Goal: Information Seeking & Learning: Learn about a topic

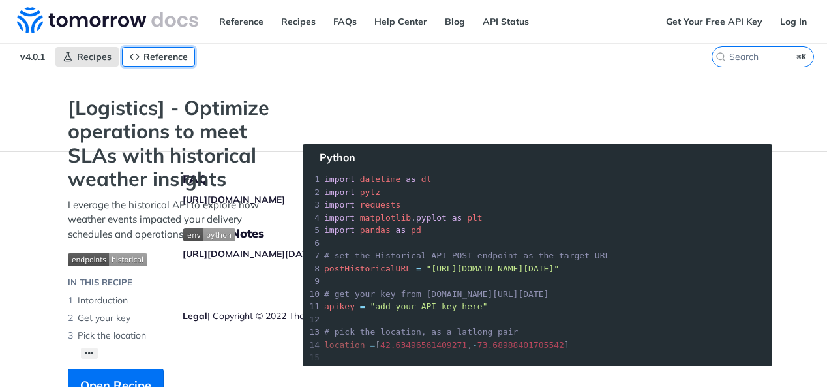
click at [173, 59] on span "Reference" at bounding box center [165, 57] width 44 height 12
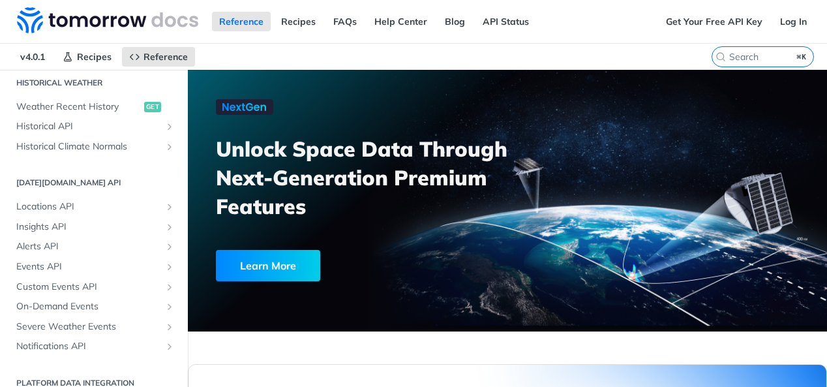
scroll to position [479, 0]
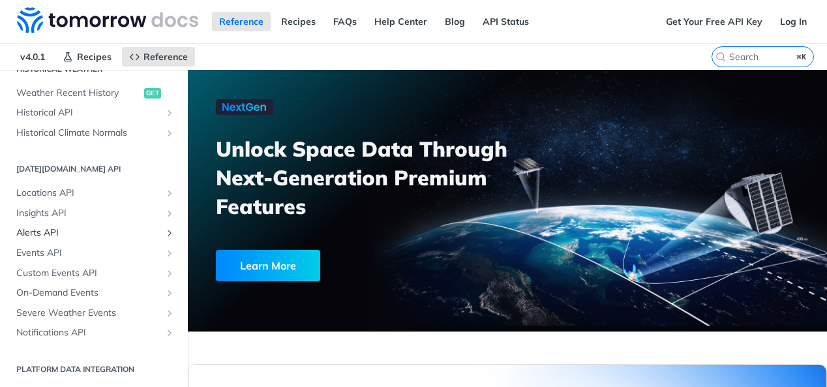
click at [53, 235] on span "Alerts API" at bounding box center [88, 232] width 145 height 13
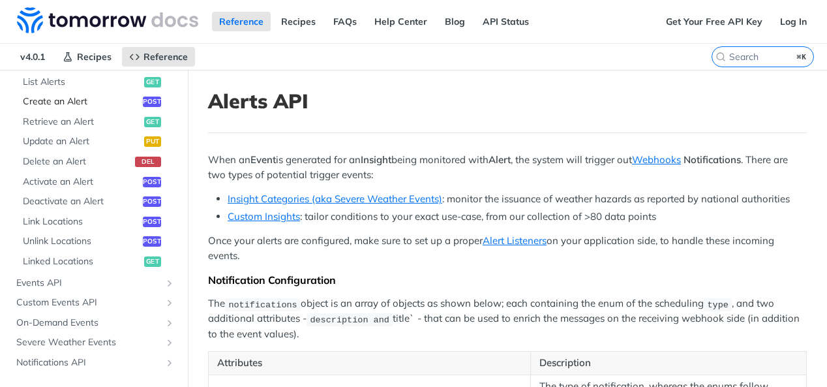
scroll to position [700, 0]
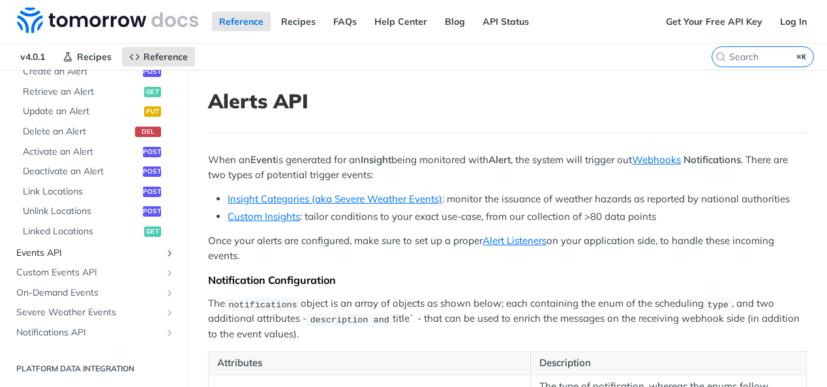
click at [67, 246] on span "Events API" at bounding box center [88, 252] width 145 height 13
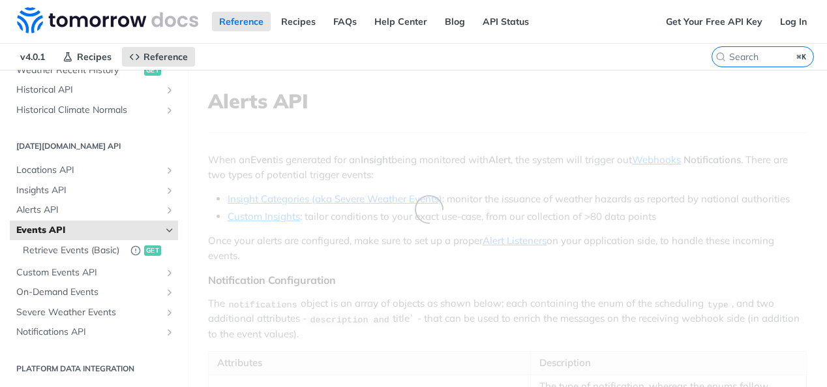
scroll to position [502, 0]
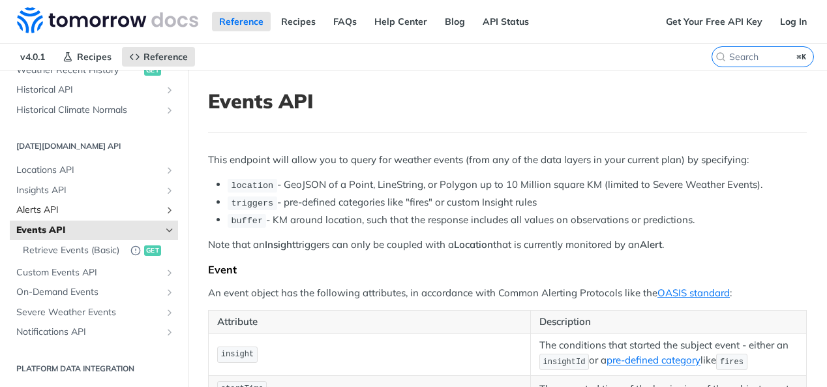
click at [56, 211] on span "Alerts API" at bounding box center [88, 209] width 145 height 13
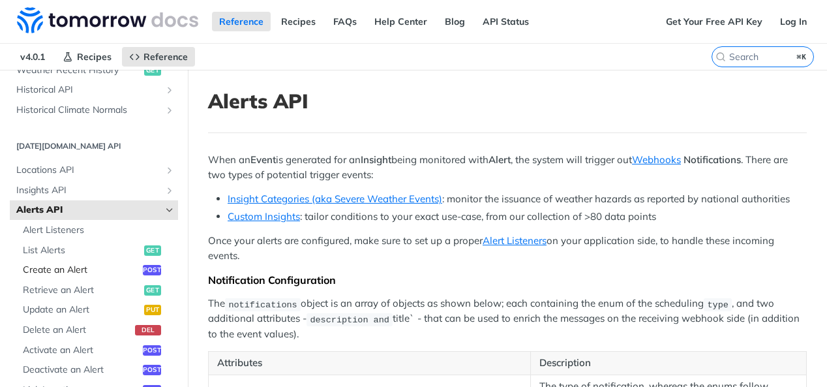
click at [76, 271] on span "Create an Alert" at bounding box center [81, 269] width 117 height 13
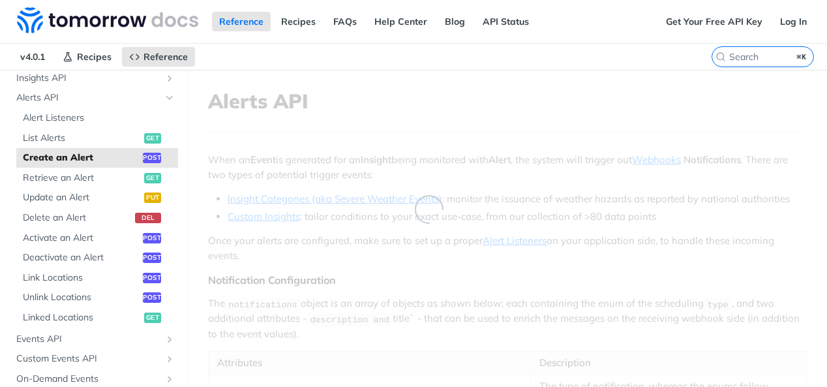
select select "true"
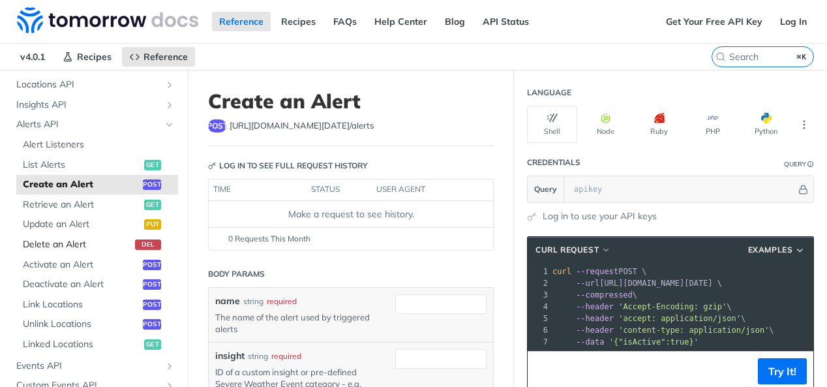
scroll to position [516, 0]
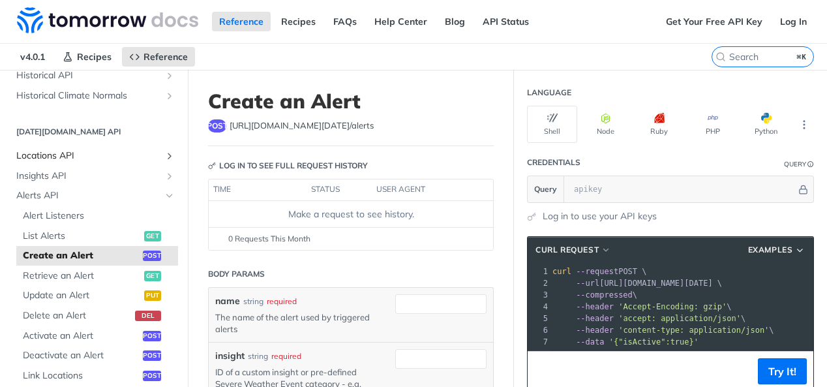
click at [75, 156] on span "Locations API" at bounding box center [88, 155] width 145 height 13
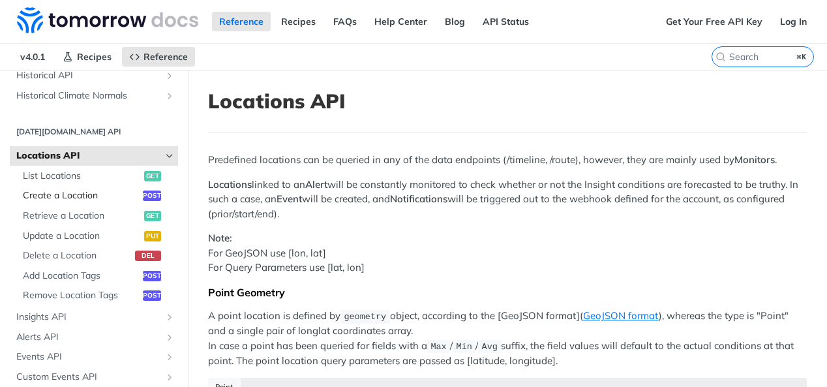
click at [66, 190] on span "Create a Location" at bounding box center [81, 195] width 117 height 13
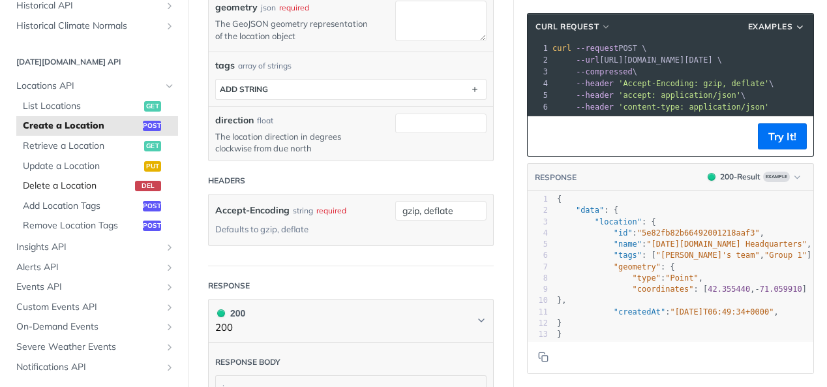
scroll to position [538, 0]
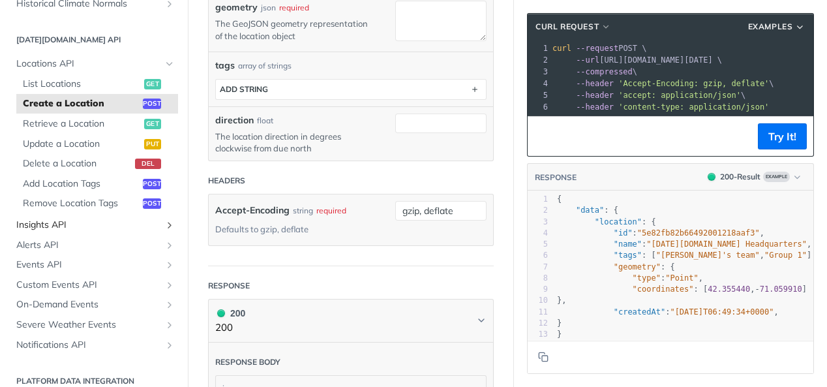
click at [58, 227] on span "Insights API" at bounding box center [88, 224] width 145 height 13
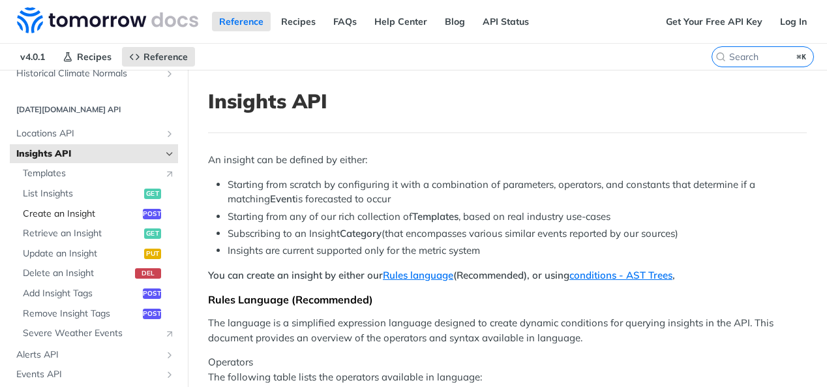
click at [87, 211] on span "Create an Insight" at bounding box center [81, 213] width 117 height 13
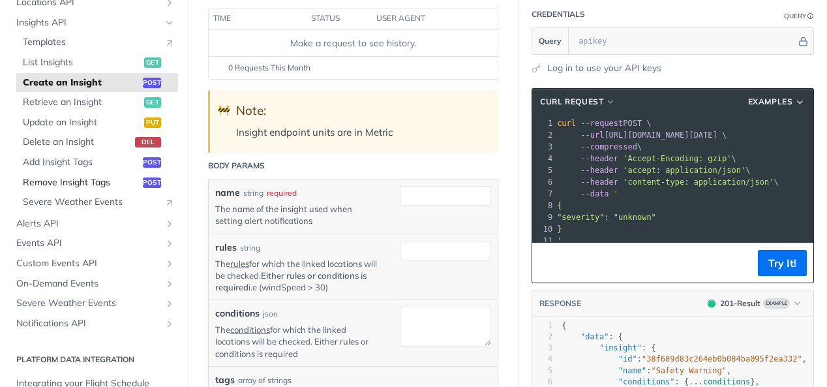
scroll to position [660, 0]
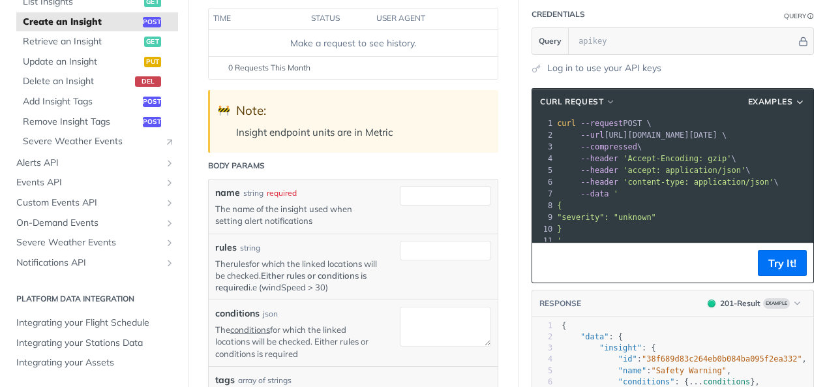
click at [239, 263] on link "rules" at bounding box center [239, 263] width 19 height 10
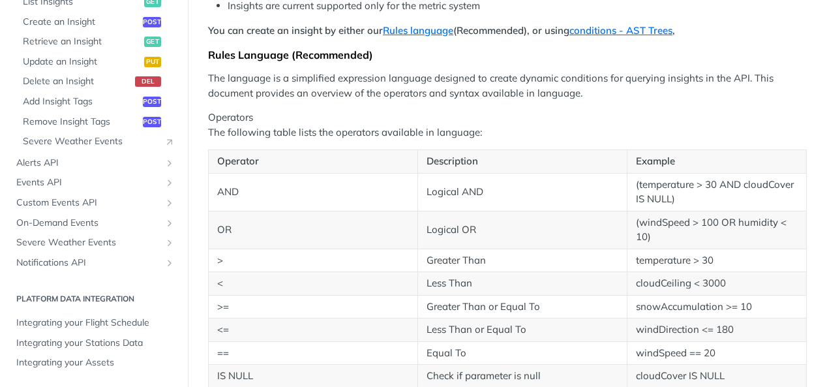
scroll to position [246, 0]
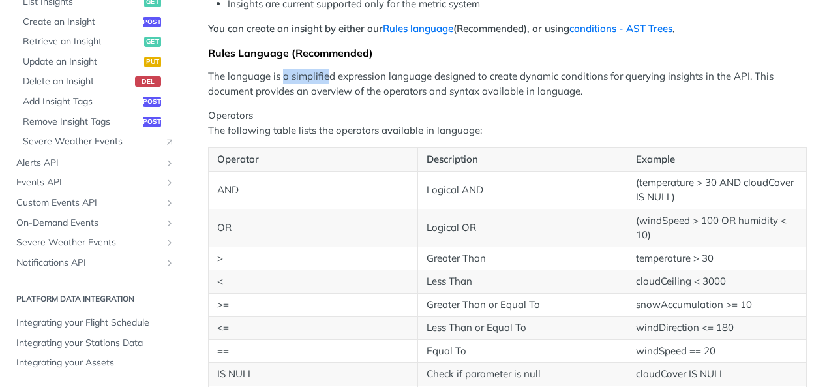
drag, startPoint x: 284, startPoint y: 74, endPoint x: 361, endPoint y: 73, distance: 76.3
click at [360, 74] on p "The language is a simplified expression language designed to create dynamic con…" at bounding box center [507, 83] width 598 height 29
click at [361, 73] on p "The language is a simplified expression language designed to create dynamic con…" at bounding box center [507, 83] width 598 height 29
click at [415, 74] on p "The language is a simplified expression language designed to create dynamic con…" at bounding box center [507, 83] width 598 height 29
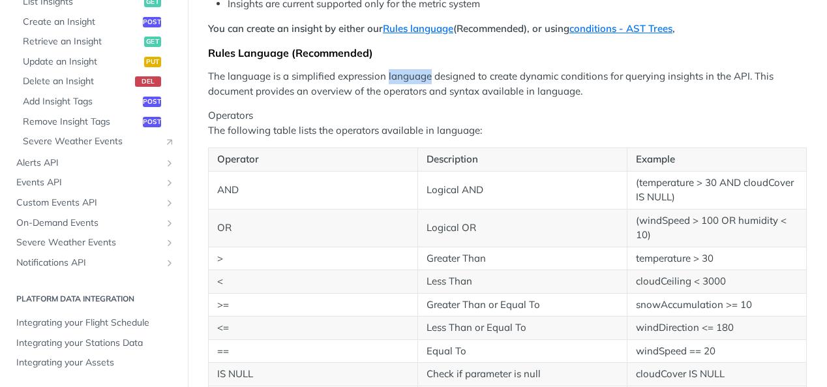
click at [415, 74] on p "The language is a simplified expression language designed to create dynamic con…" at bounding box center [507, 83] width 598 height 29
click at [377, 76] on p "The language is a simplified expression language designed to create dynamic con…" at bounding box center [507, 83] width 598 height 29
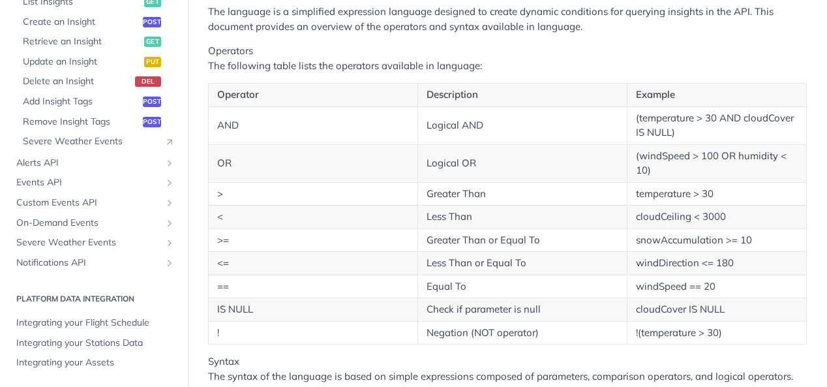
scroll to position [0, 0]
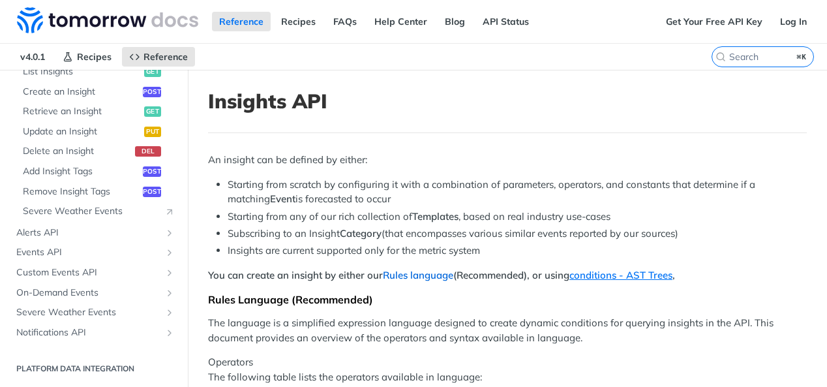
click at [418, 272] on link "Rules language" at bounding box center [418, 275] width 70 height 12
click at [428, 276] on link "Rules language" at bounding box center [418, 275] width 70 height 12
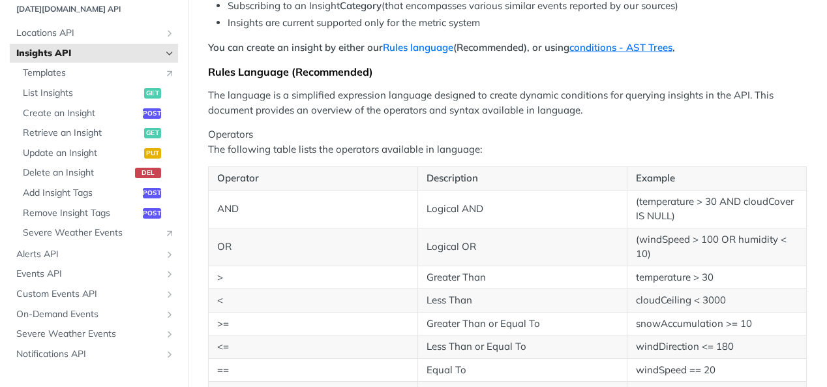
scroll to position [660, 0]
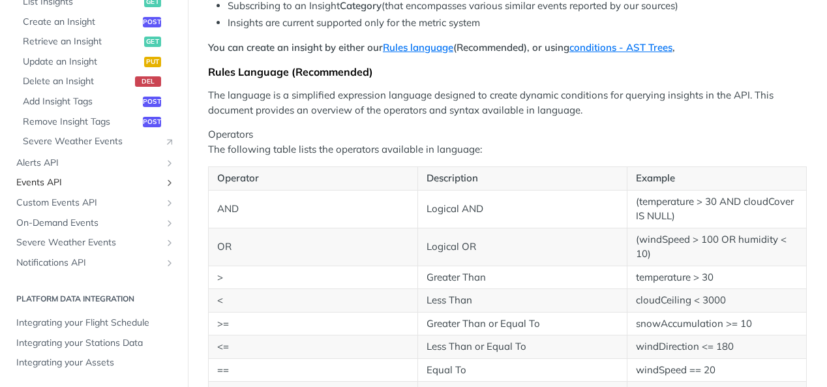
click at [58, 180] on span "Events API" at bounding box center [88, 182] width 145 height 13
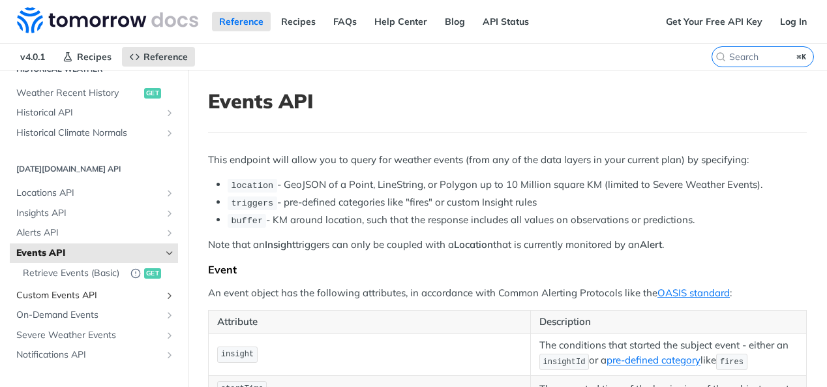
click at [67, 301] on link "Custom Events API" at bounding box center [94, 296] width 168 height 20
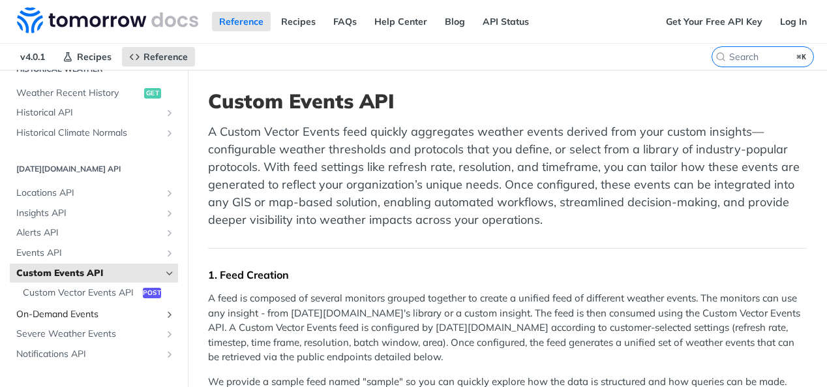
click at [73, 317] on span "On-Demand Events" at bounding box center [88, 314] width 145 height 13
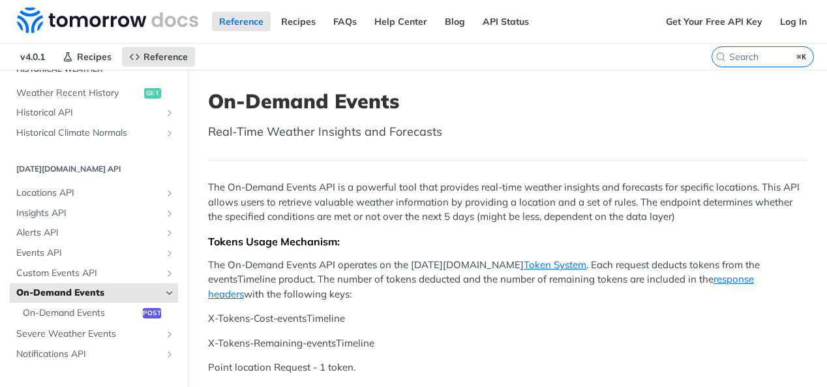
scroll to position [501, 0]
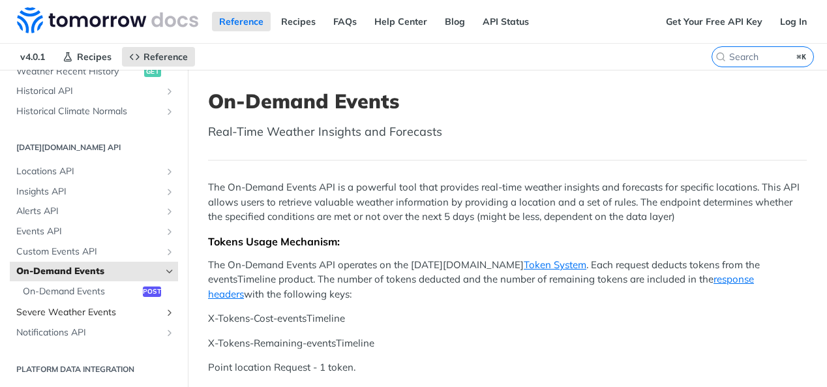
click at [85, 312] on span "Severe Weather Events" at bounding box center [88, 312] width 145 height 13
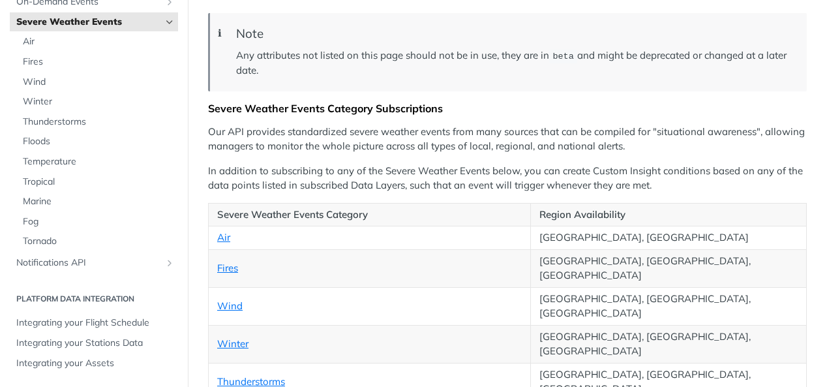
scroll to position [174, 0]
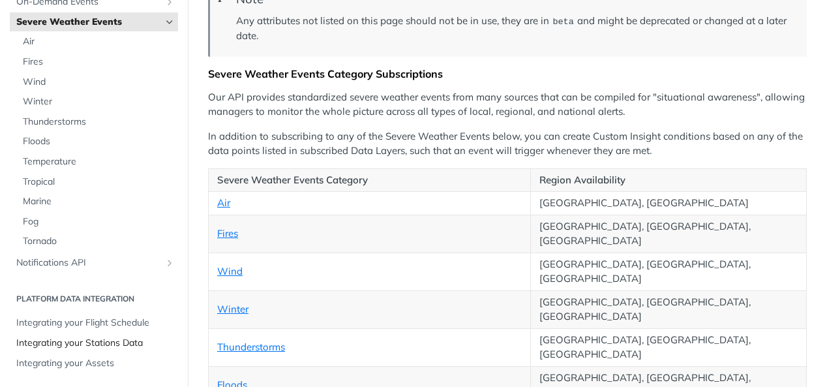
click at [105, 340] on span "Integrating your Stations Data" at bounding box center [95, 342] width 158 height 13
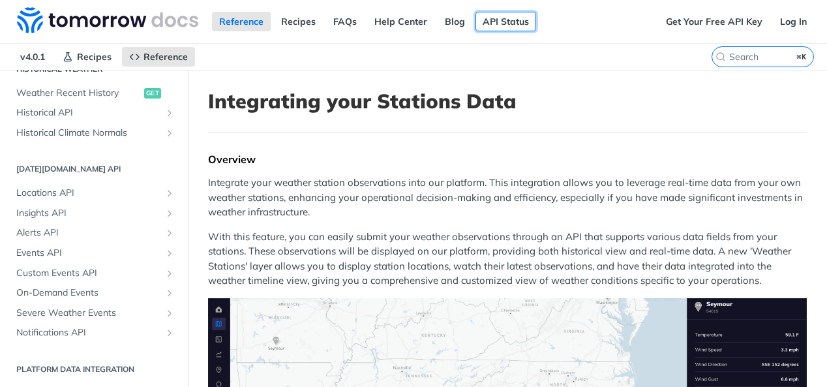
click at [503, 16] on link "API Status" at bounding box center [505, 22] width 61 height 20
